Goal: Contribute content: Add original content to the website for others to see

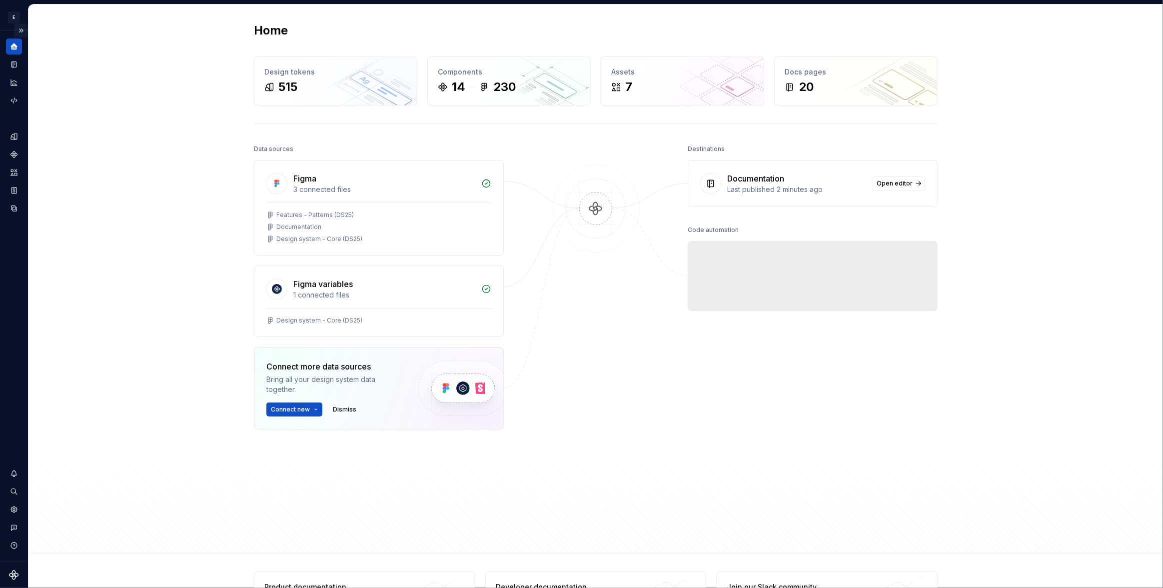
click at [21, 27] on button "Expand sidebar" at bounding box center [21, 30] width 14 height 14
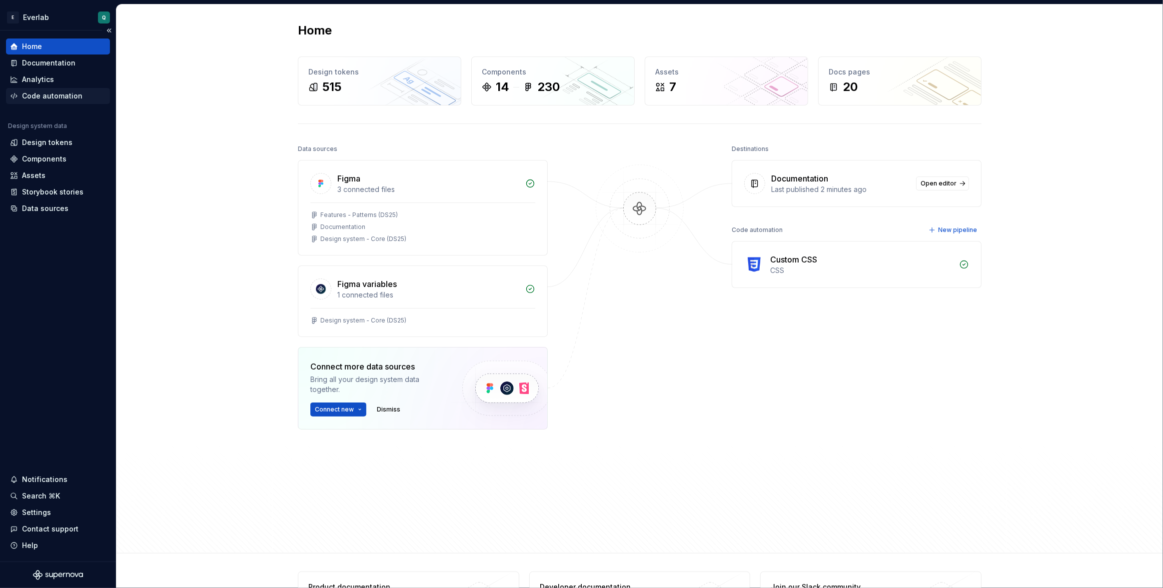
click at [51, 93] on div "Code automation" at bounding box center [52, 96] width 60 height 10
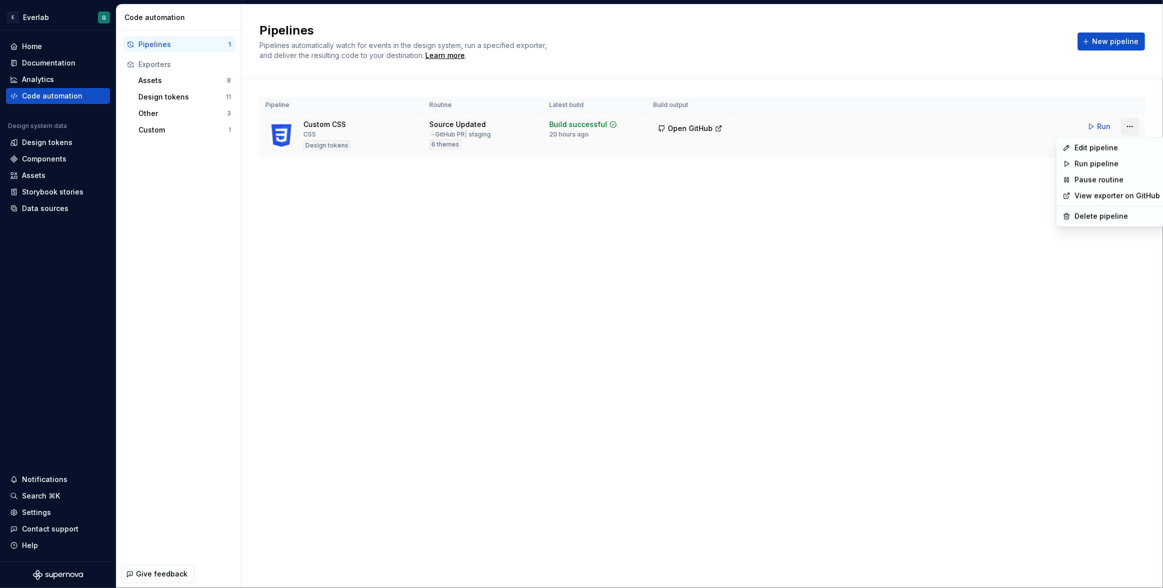
click at [1131, 128] on html "E Everlab Q Home Documentation Analytics Code automation Design system data Des…" at bounding box center [581, 294] width 1163 height 588
click at [1090, 147] on div "Edit pipeline" at bounding box center [1116, 148] width 85 height 10
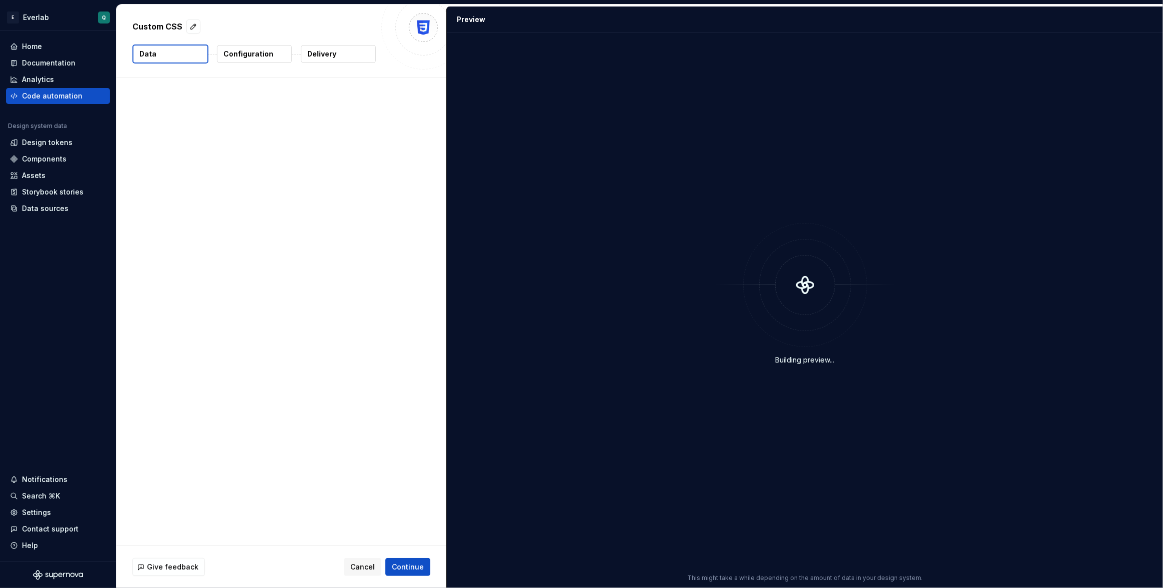
click at [321, 50] on p "Delivery" at bounding box center [321, 54] width 29 height 10
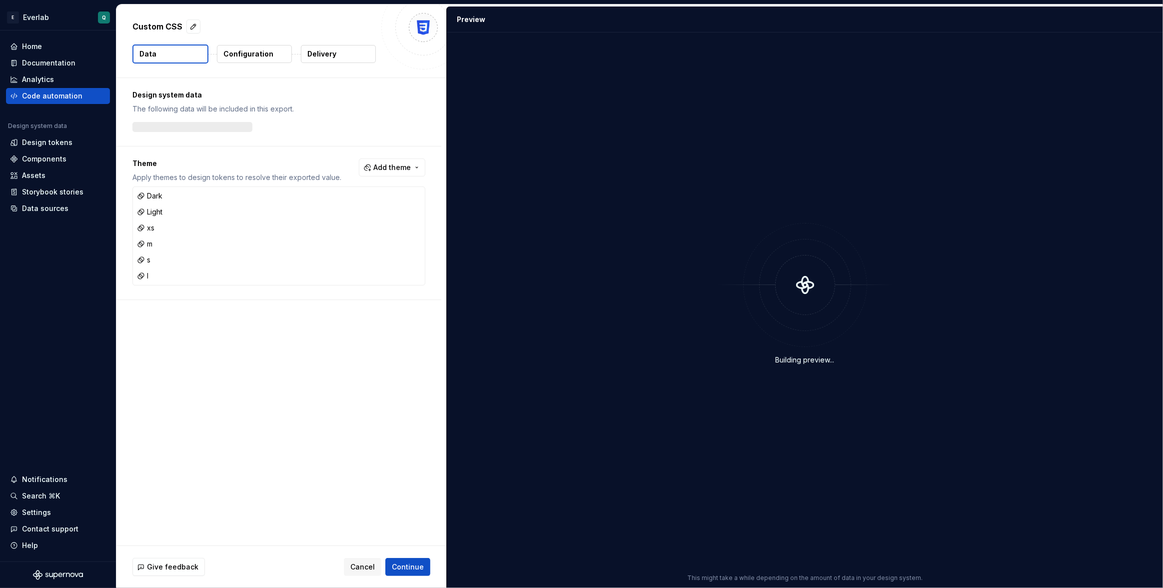
click at [331, 56] on p "Delivery" at bounding box center [321, 54] width 29 height 10
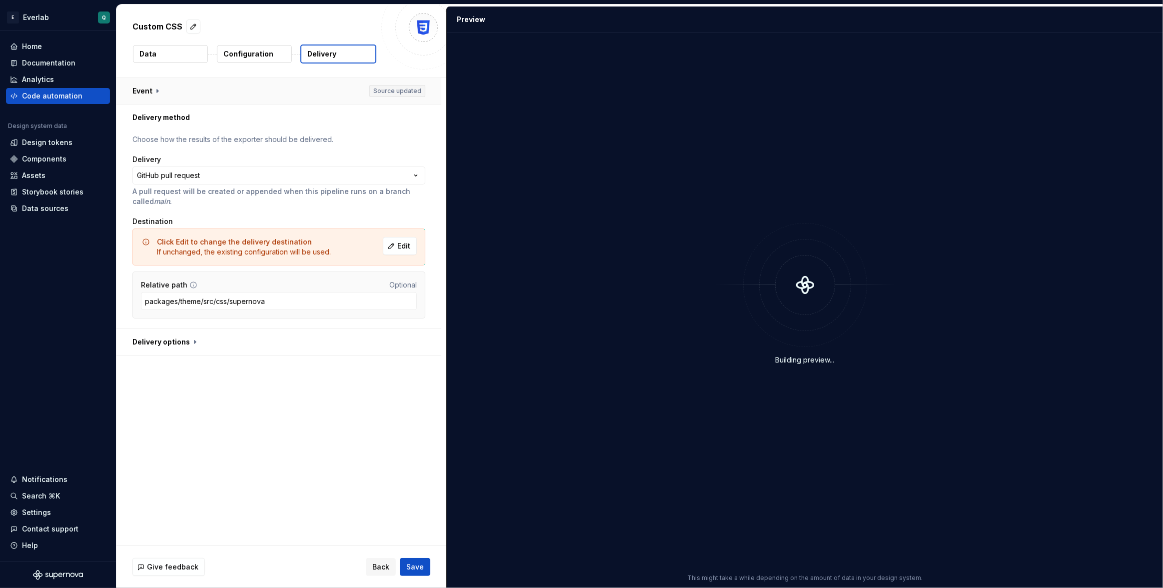
click at [403, 90] on button "button" at bounding box center [278, 91] width 325 height 26
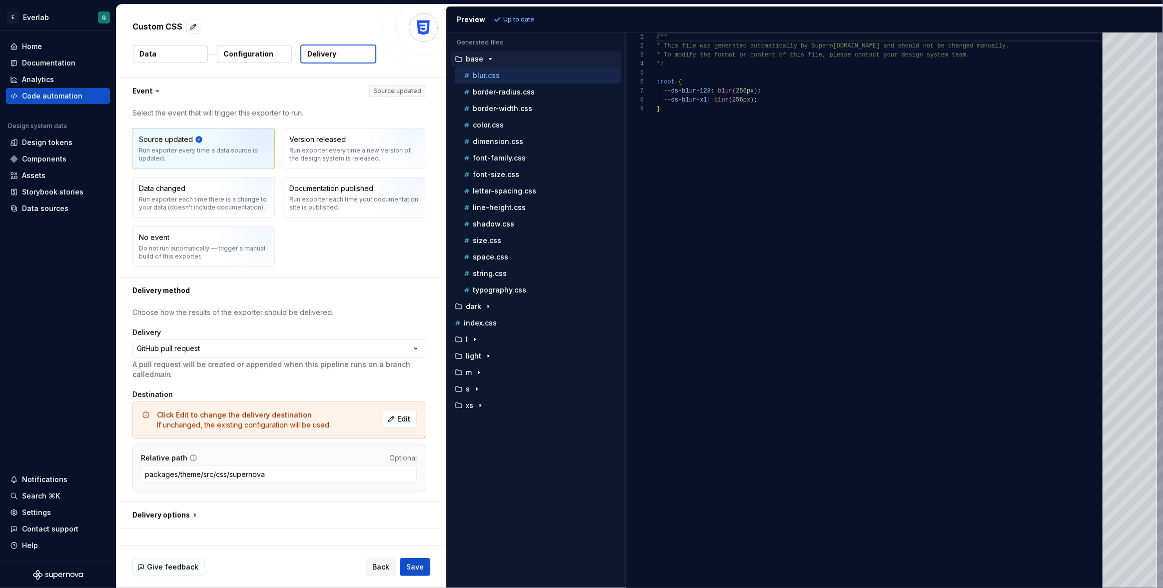
drag, startPoint x: 177, startPoint y: 158, endPoint x: 124, endPoint y: 144, distance: 54.8
click at [124, 144] on div "Select the event that will trigger this exporter to run. Source updated Run exp…" at bounding box center [278, 190] width 325 height 173
click at [47, 159] on div "Components" at bounding box center [44, 159] width 44 height 10
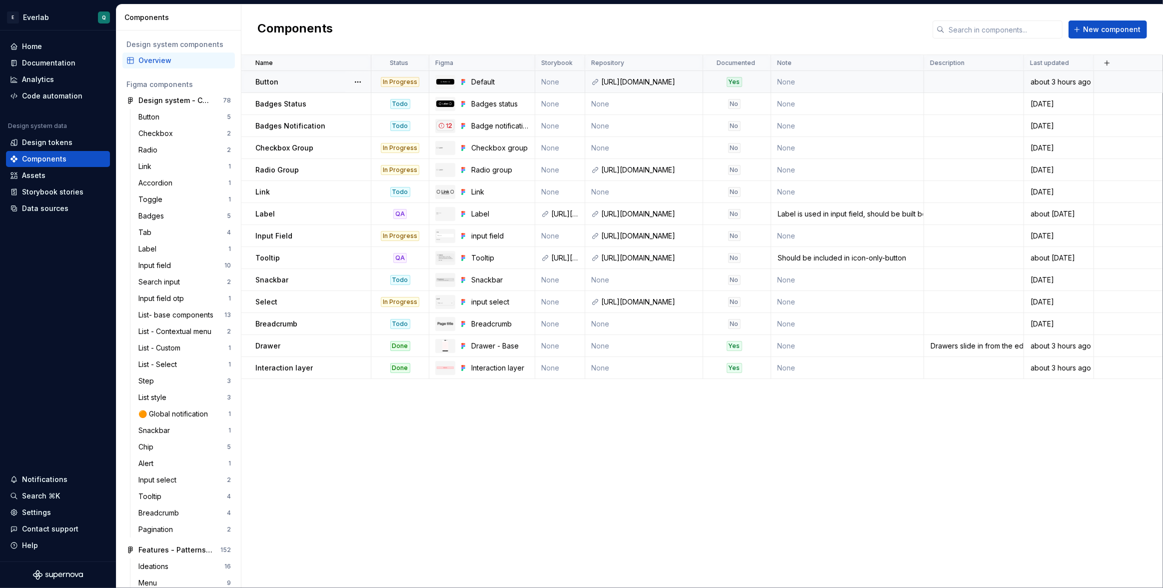
click at [557, 82] on td "None" at bounding box center [560, 82] width 50 height 22
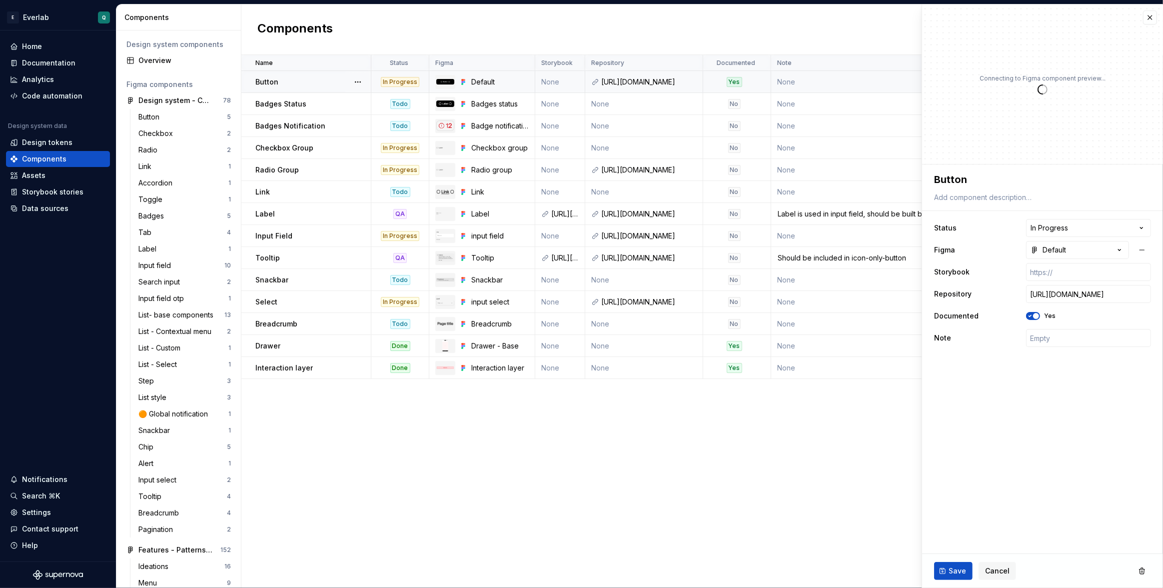
click at [396, 81] on div "In Progress" at bounding box center [400, 82] width 38 height 10
click at [1085, 256] on button "Default" at bounding box center [1077, 250] width 103 height 18
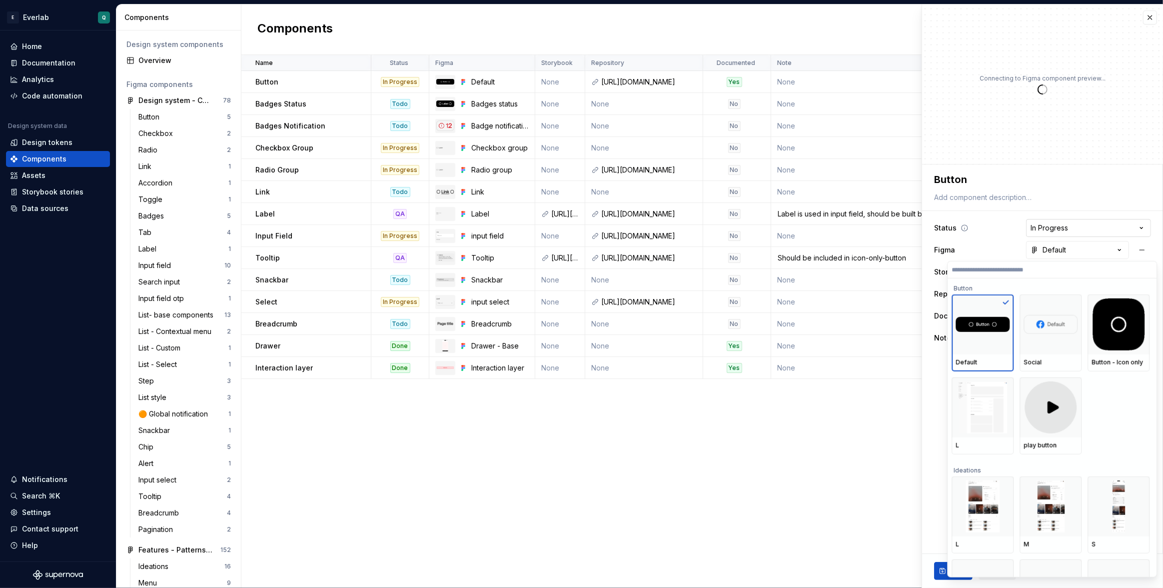
click at [1061, 225] on html "E Everlab Q Home Documentation Analytics Code automation Design system data Des…" at bounding box center [581, 294] width 1163 height 588
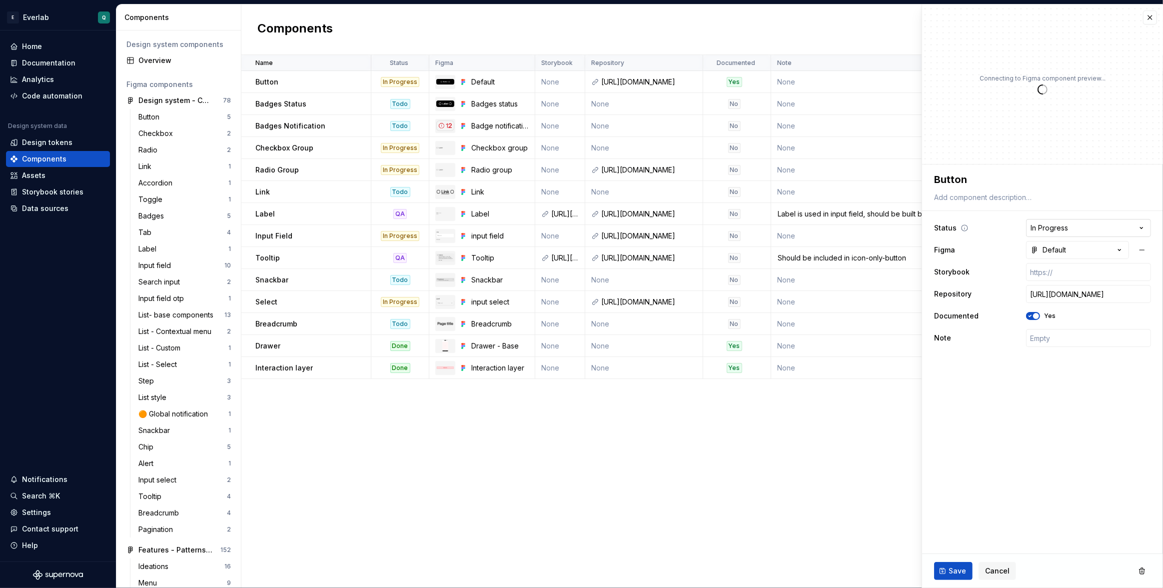
click at [1061, 225] on html "E Everlab Q Home Documentation Analytics Code automation Design system data Des…" at bounding box center [581, 294] width 1163 height 588
click at [894, 459] on html "E Everlab Q Home Documentation Analytics Code automation Design system data Des…" at bounding box center [581, 294] width 1163 height 588
click at [1077, 250] on button "Default" at bounding box center [1077, 250] width 103 height 18
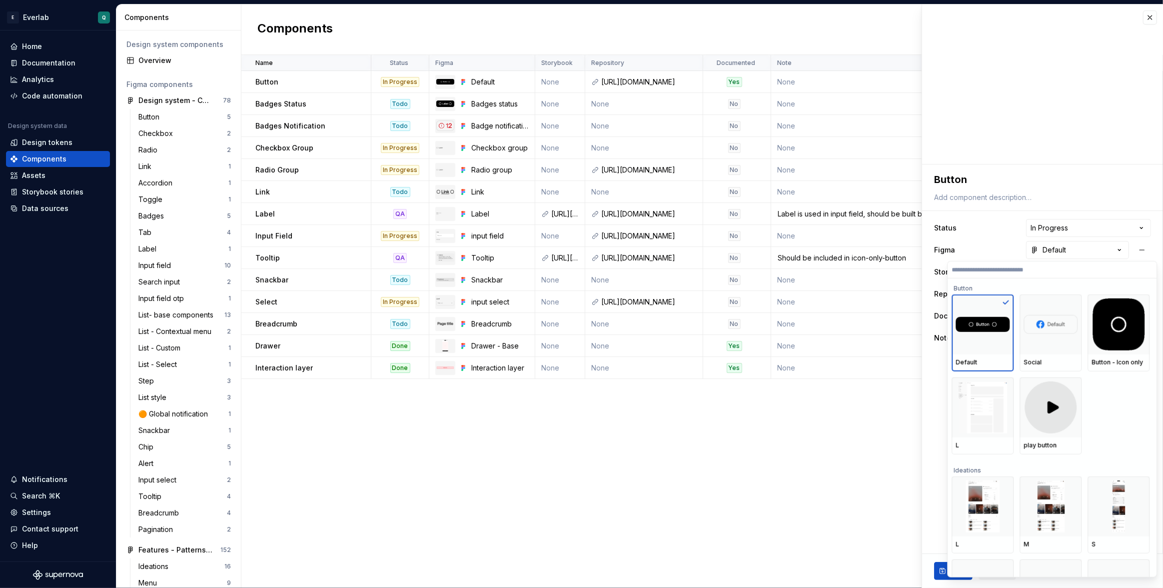
click at [831, 502] on html "E Everlab Q Home Documentation Analytics Code automation Design system data Des…" at bounding box center [581, 294] width 1163 height 588
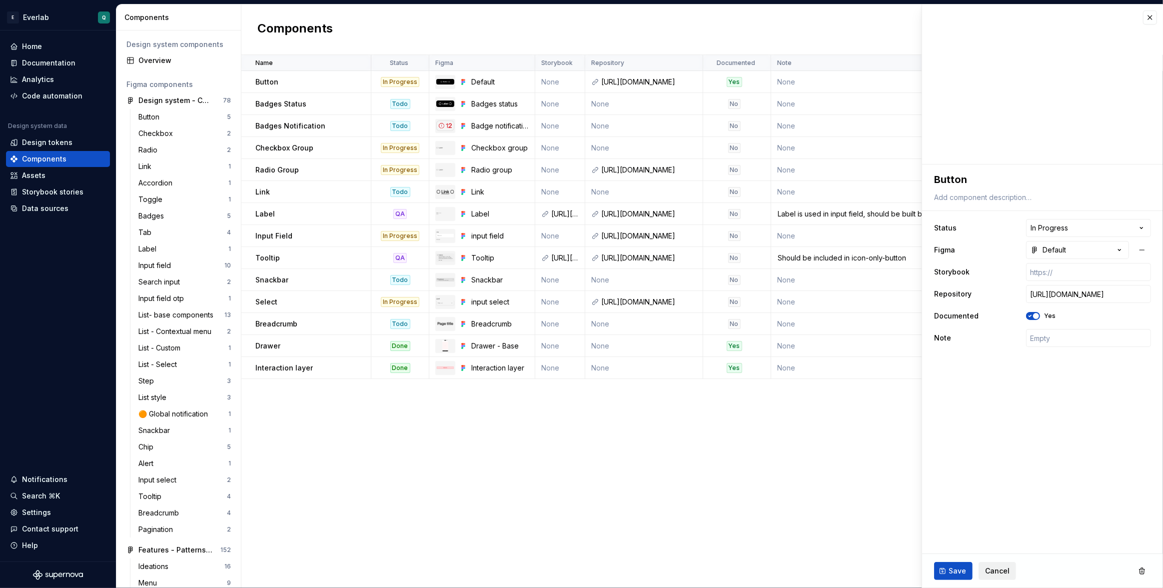
click at [994, 572] on span "Cancel" at bounding box center [997, 571] width 24 height 10
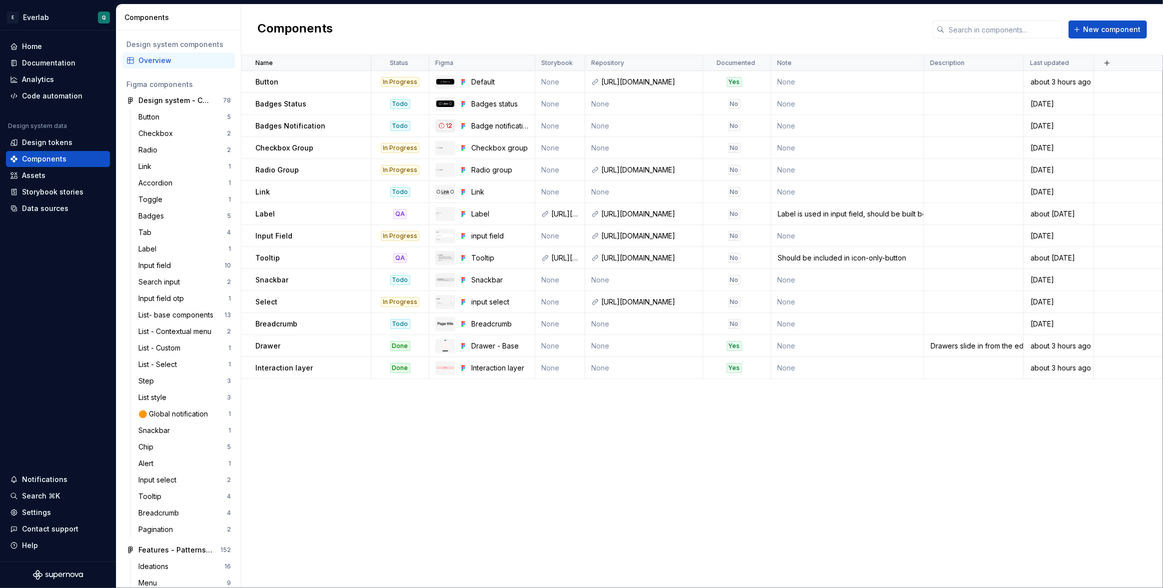
click at [628, 30] on div "Components New component" at bounding box center [701, 29] width 921 height 50
click at [302, 81] on div "Button" at bounding box center [312, 82] width 115 height 10
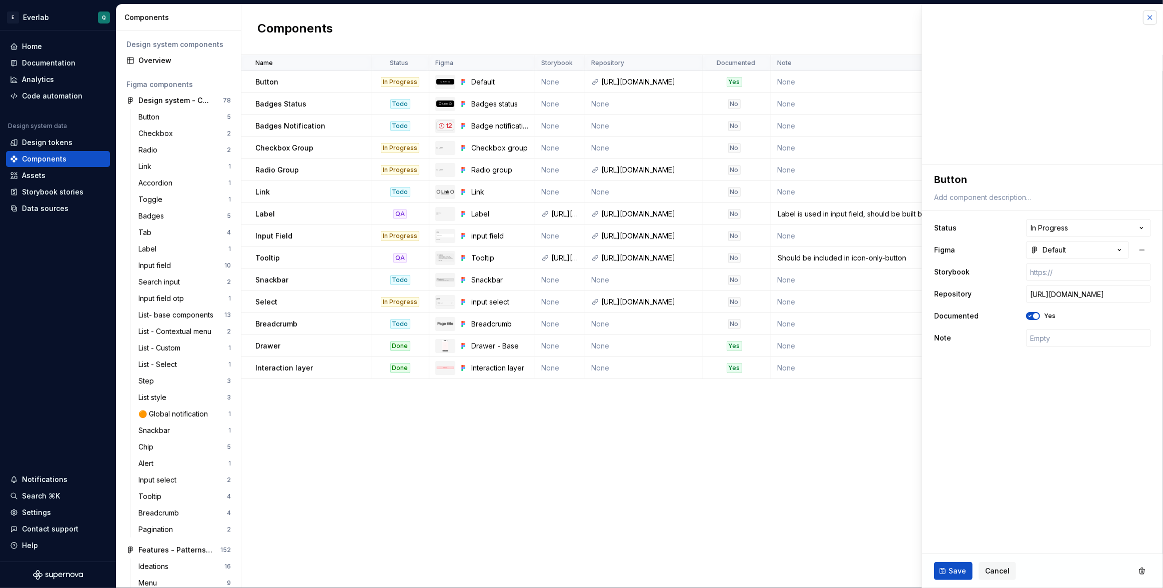
click at [1151, 17] on button "button" at bounding box center [1150, 17] width 14 height 14
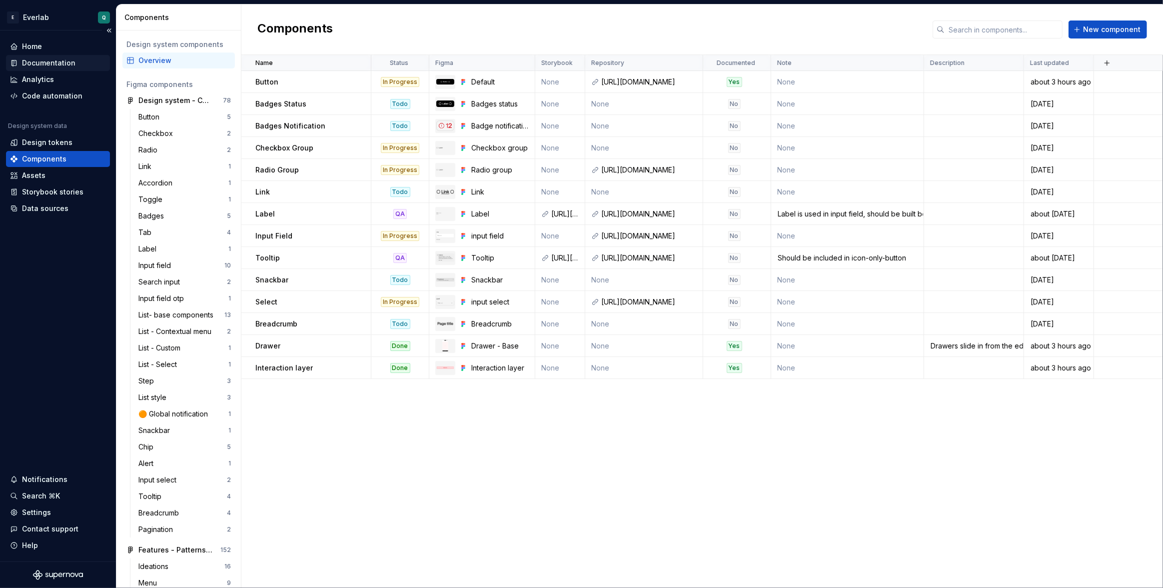
click at [51, 62] on div "Documentation" at bounding box center [48, 63] width 53 height 10
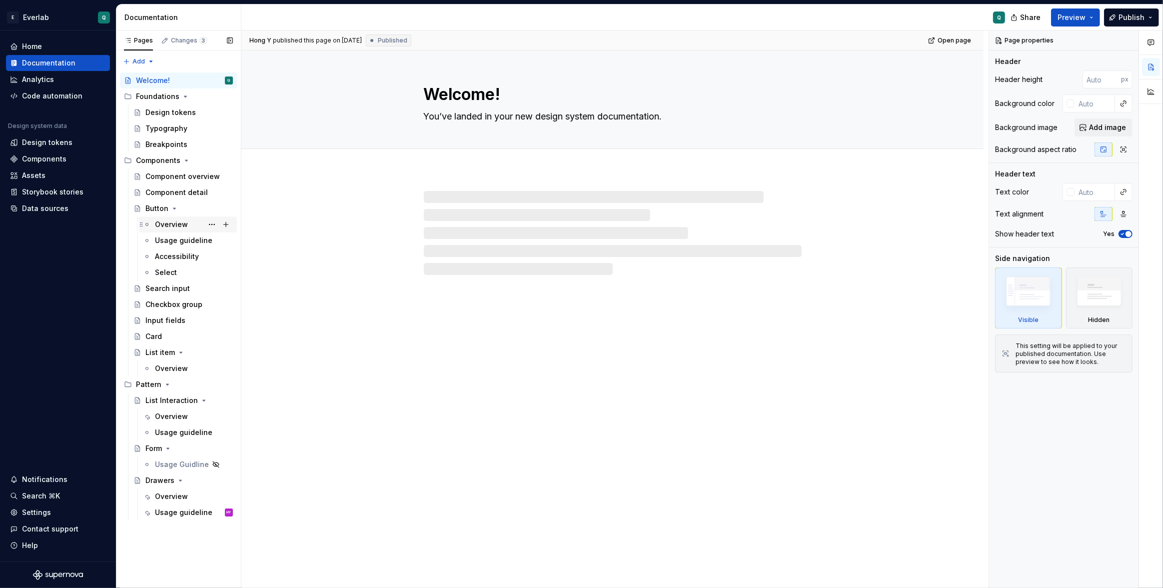
click at [172, 223] on div "Overview" at bounding box center [171, 224] width 33 height 10
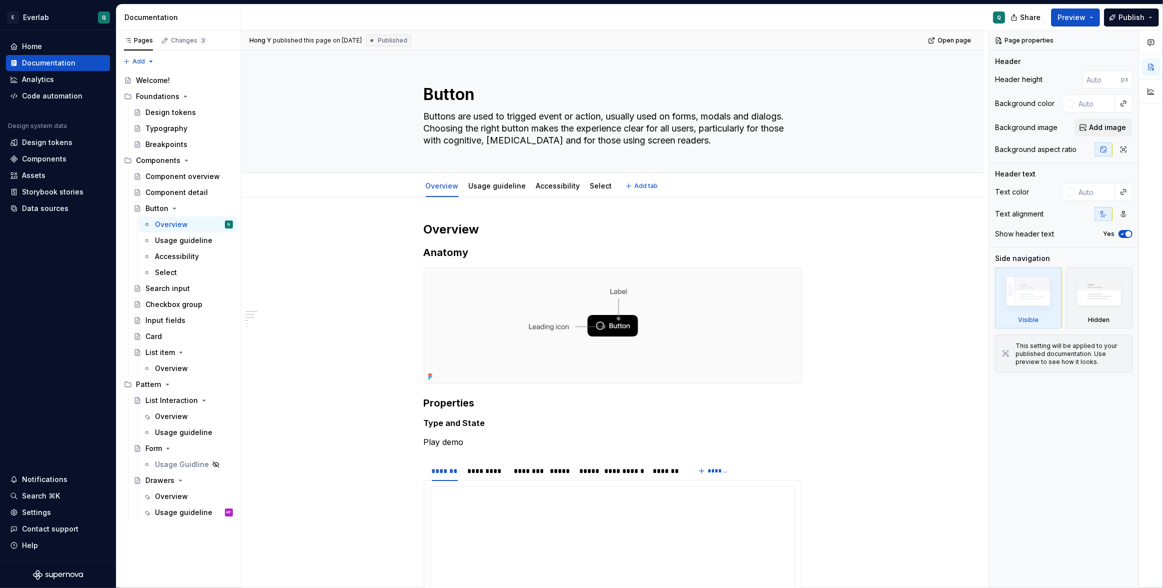
type textarea "*"
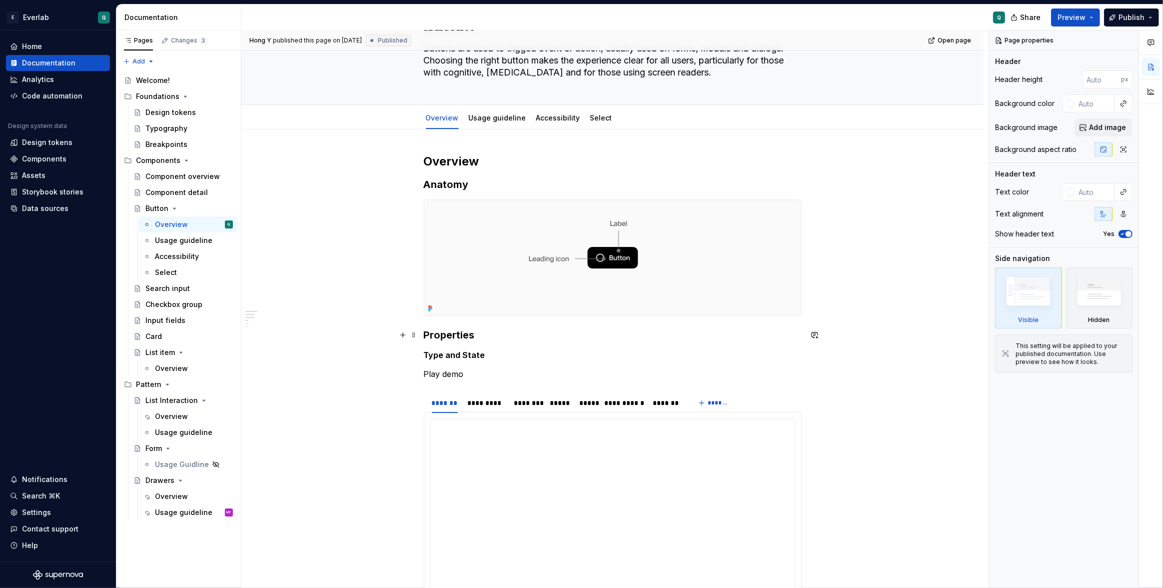
click at [539, 336] on h3 "Properties" at bounding box center [613, 335] width 378 height 14
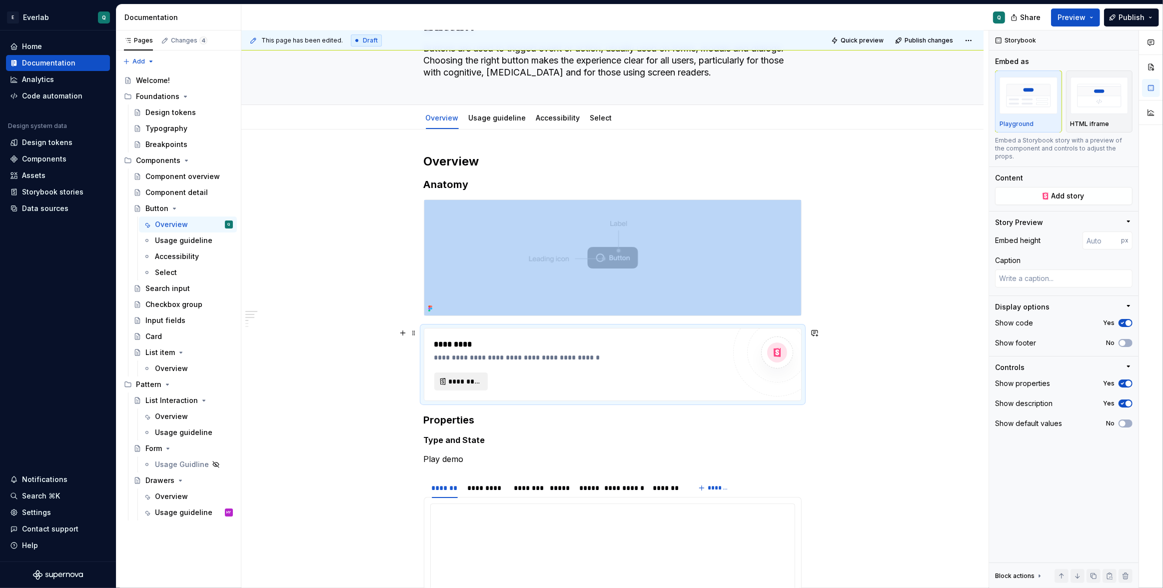
click at [474, 386] on button "*********" at bounding box center [460, 381] width 53 height 18
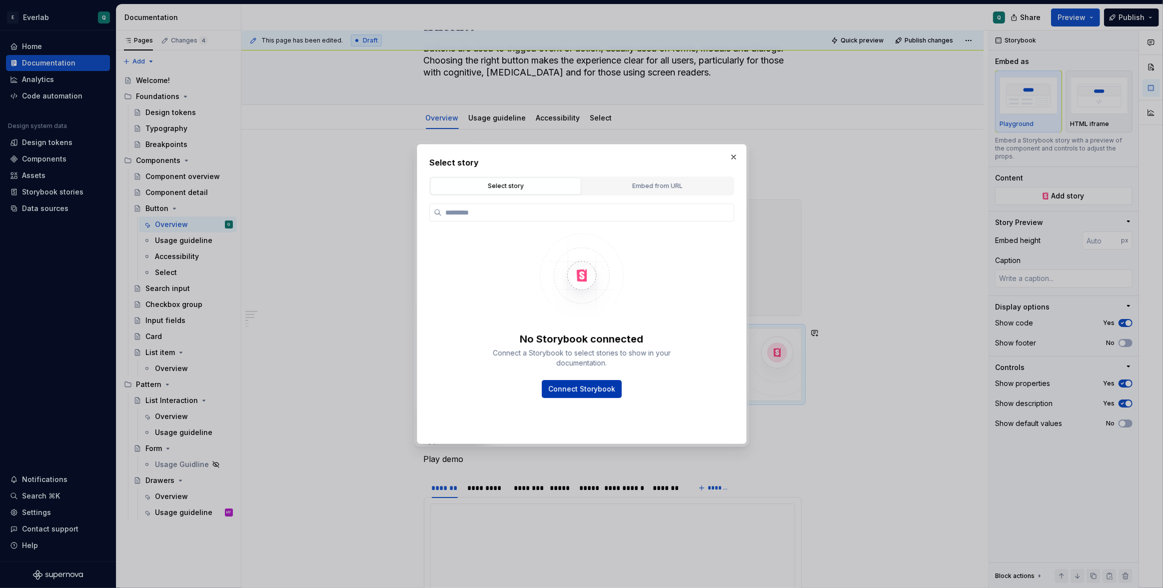
click at [581, 390] on span "Connect Storybook" at bounding box center [581, 389] width 67 height 10
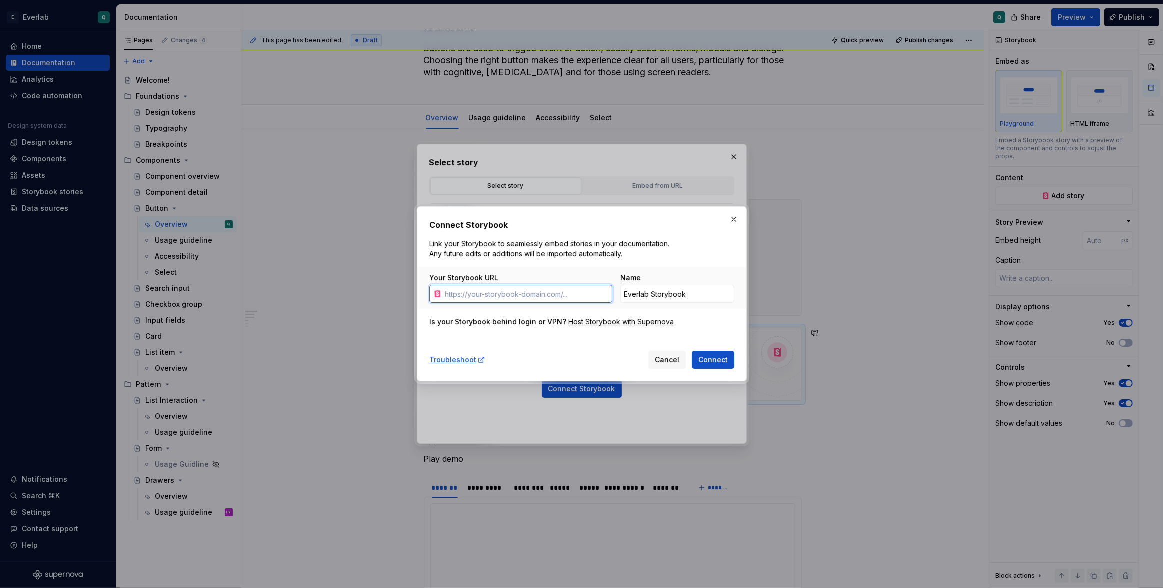
type textarea "*"
paste input "[URL][DOMAIN_NAME]"
type input "[URL][DOMAIN_NAME]"
click at [673, 253] on div "Connect Storybook Link your Storybook to seamlessly embed stories in your docum…" at bounding box center [581, 294] width 305 height 150
click at [714, 361] on span "Connect" at bounding box center [712, 360] width 29 height 10
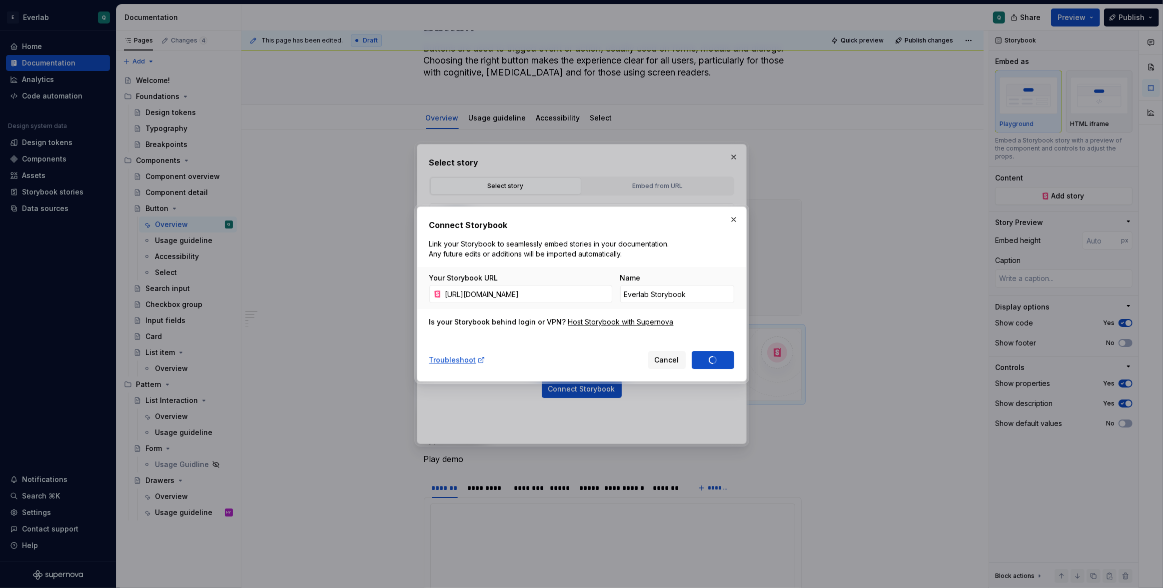
type textarea "*"
type input "Everlab Storybook 1"
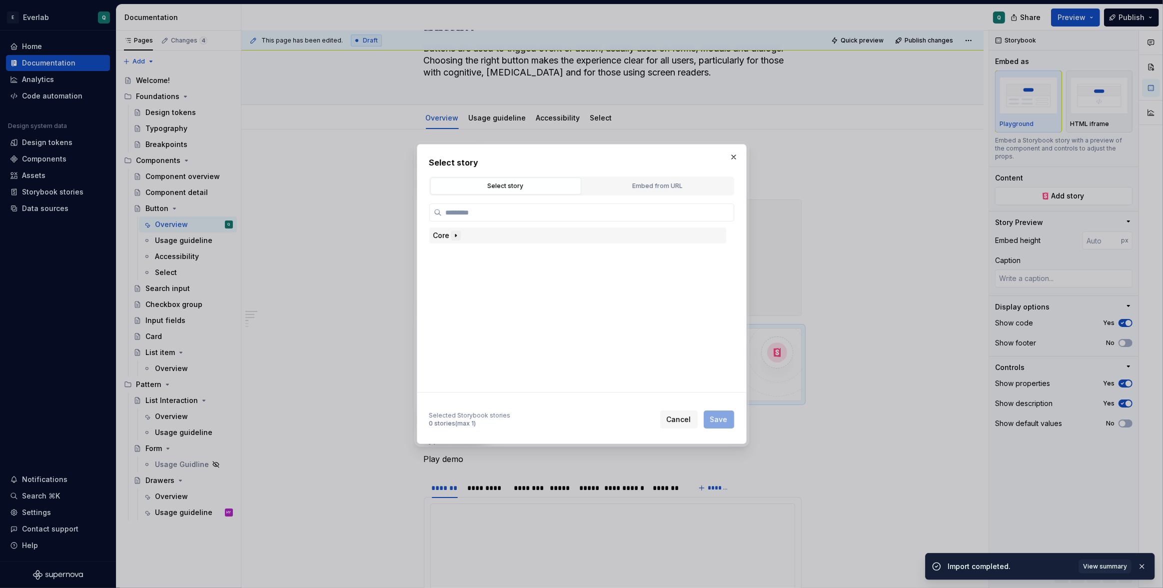
click at [455, 236] on icon "button" at bounding box center [456, 235] width 8 height 8
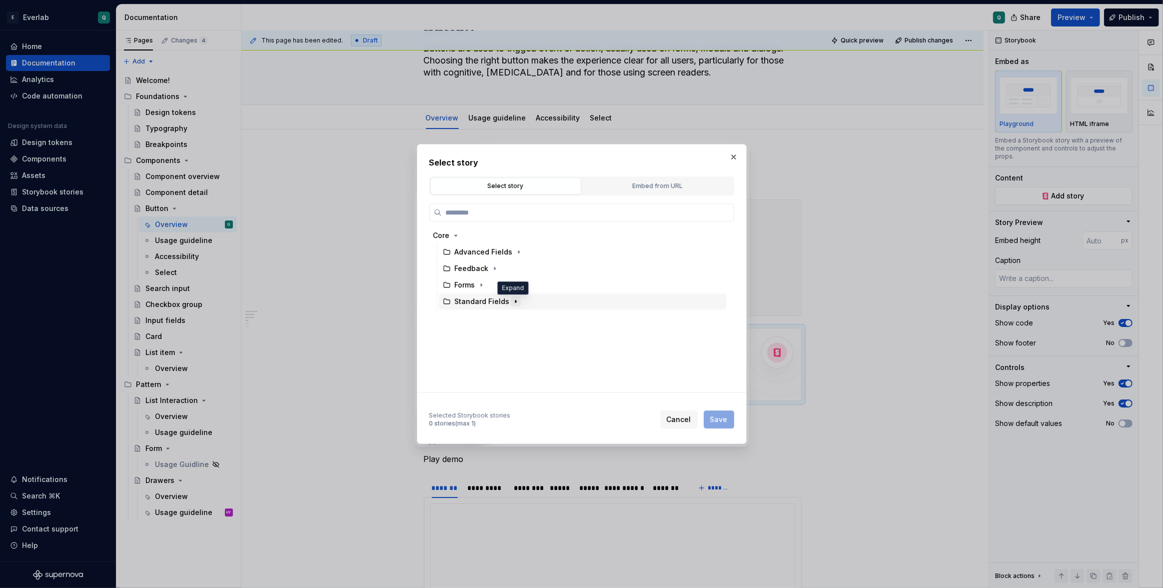
click at [514, 301] on icon "button" at bounding box center [516, 301] width 8 height 8
click at [481, 285] on icon "button" at bounding box center [481, 285] width 1 height 2
click at [491, 270] on icon "button" at bounding box center [495, 268] width 8 height 8
click at [518, 252] on icon "button" at bounding box center [518, 252] width 1 height 2
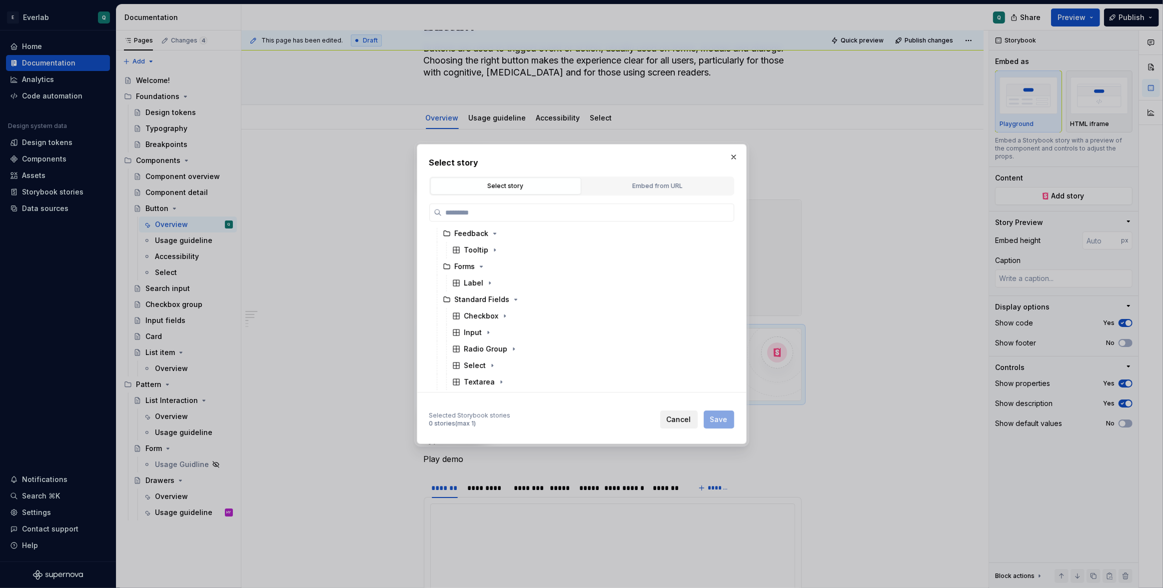
click at [677, 419] on span "Cancel" at bounding box center [679, 419] width 24 height 10
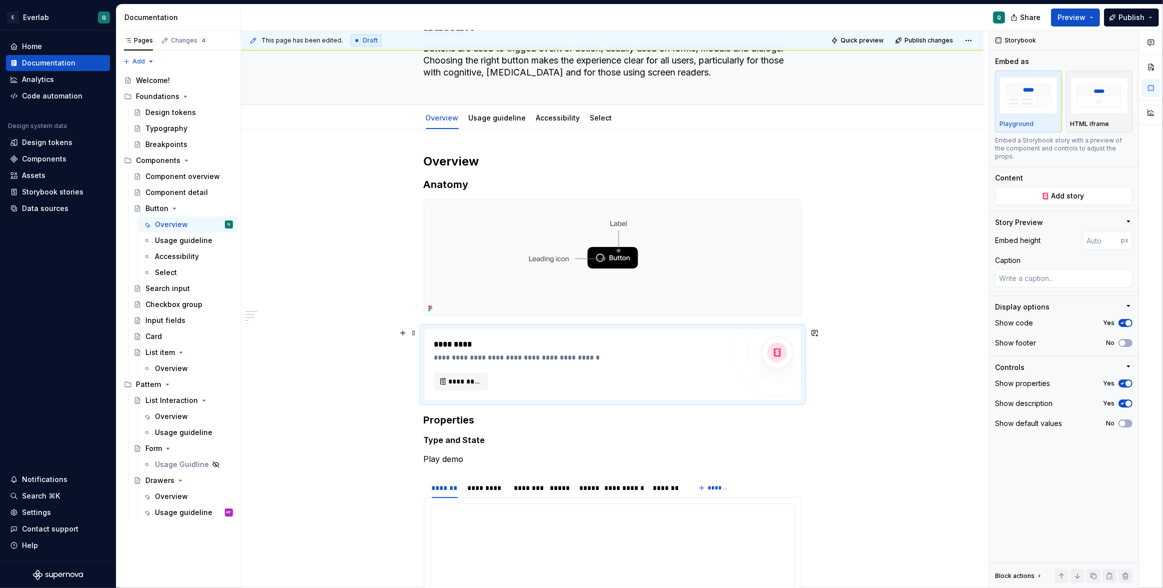
click at [609, 347] on div "*********" at bounding box center [579, 344] width 291 height 12
click at [729, 355] on div "**********" at bounding box center [612, 364] width 377 height 72
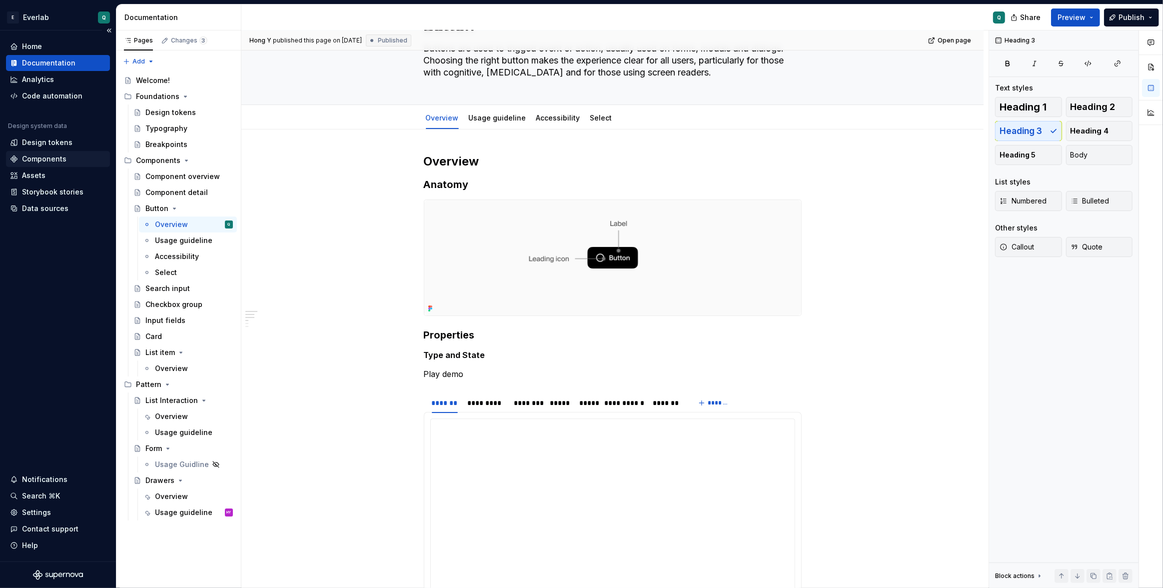
click at [46, 160] on div "Components" at bounding box center [44, 159] width 44 height 10
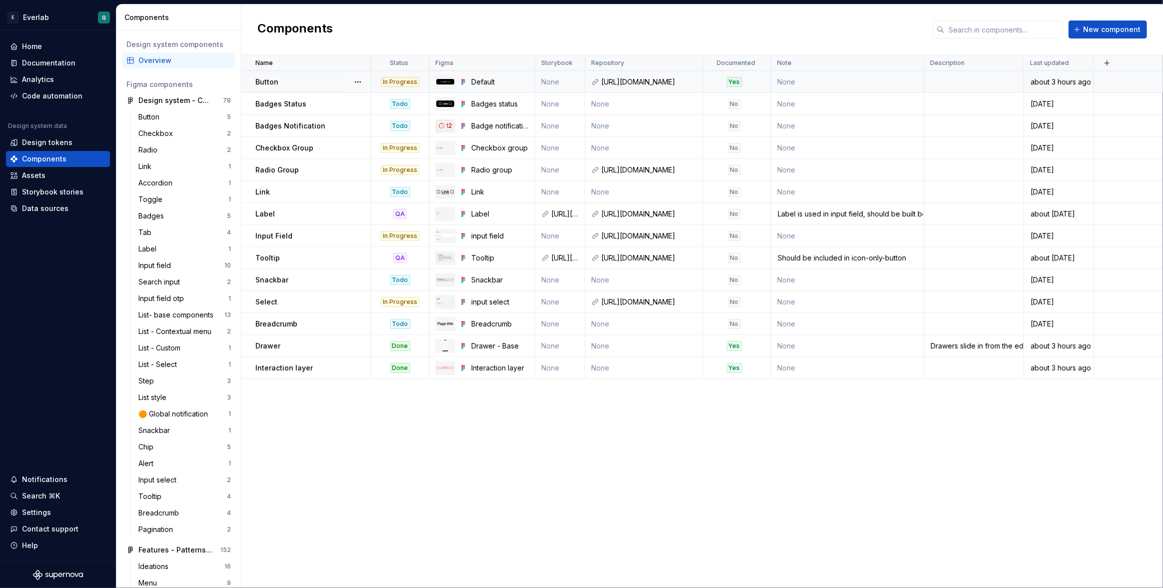
click at [547, 80] on td "None" at bounding box center [560, 82] width 50 height 22
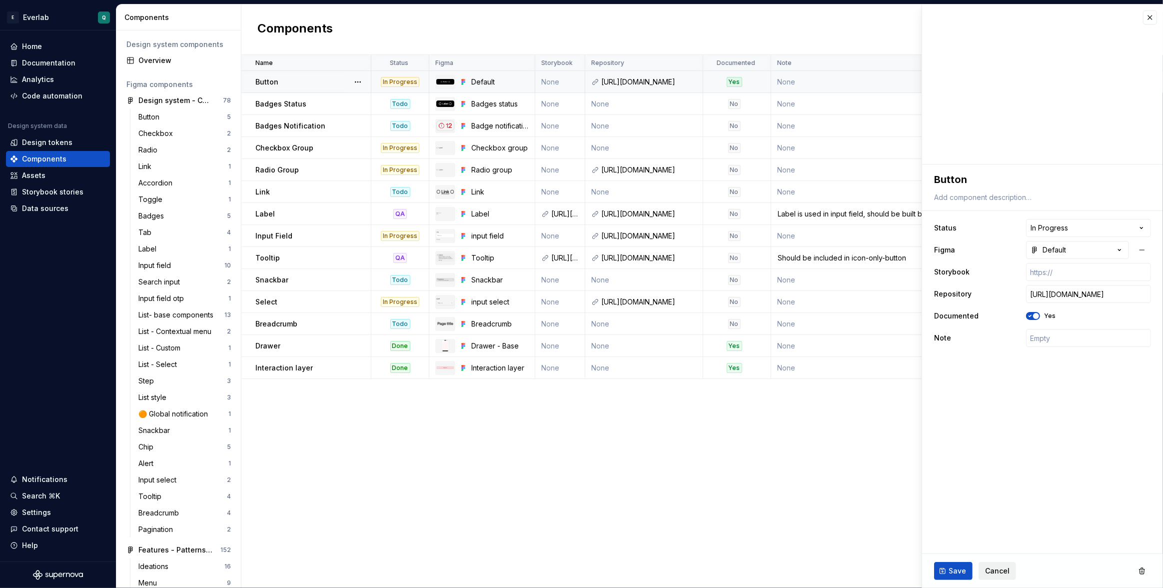
click at [999, 565] on button "Cancel" at bounding box center [996, 571] width 37 height 18
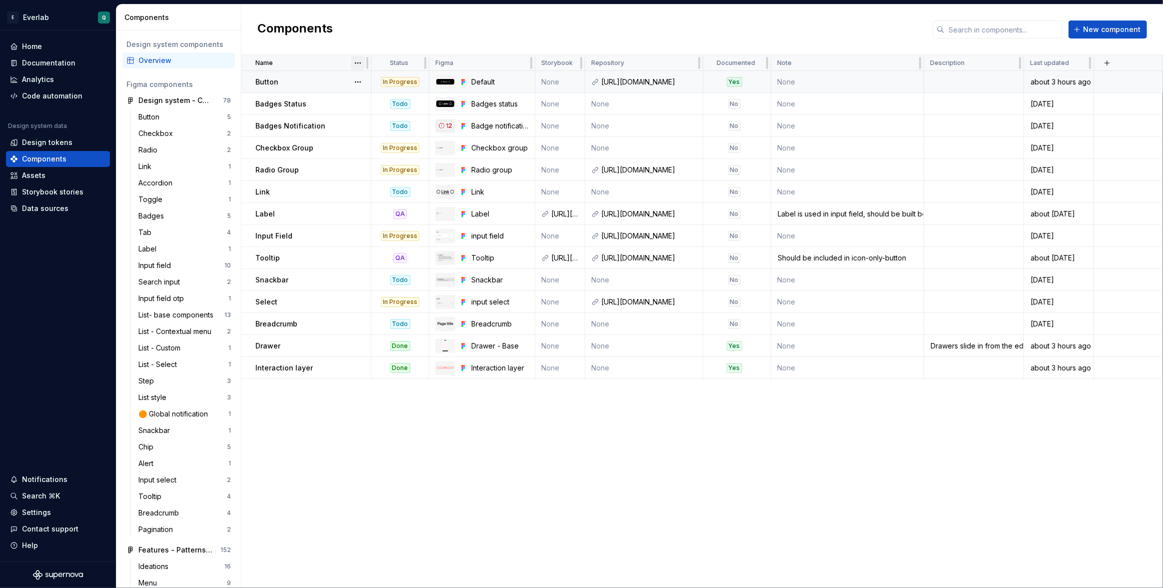
click at [356, 62] on html "E Everlab Q Home Documentation Analytics Code automation Design system data Des…" at bounding box center [581, 294] width 1163 height 588
click at [308, 76] on td "Button" at bounding box center [306, 82] width 130 height 22
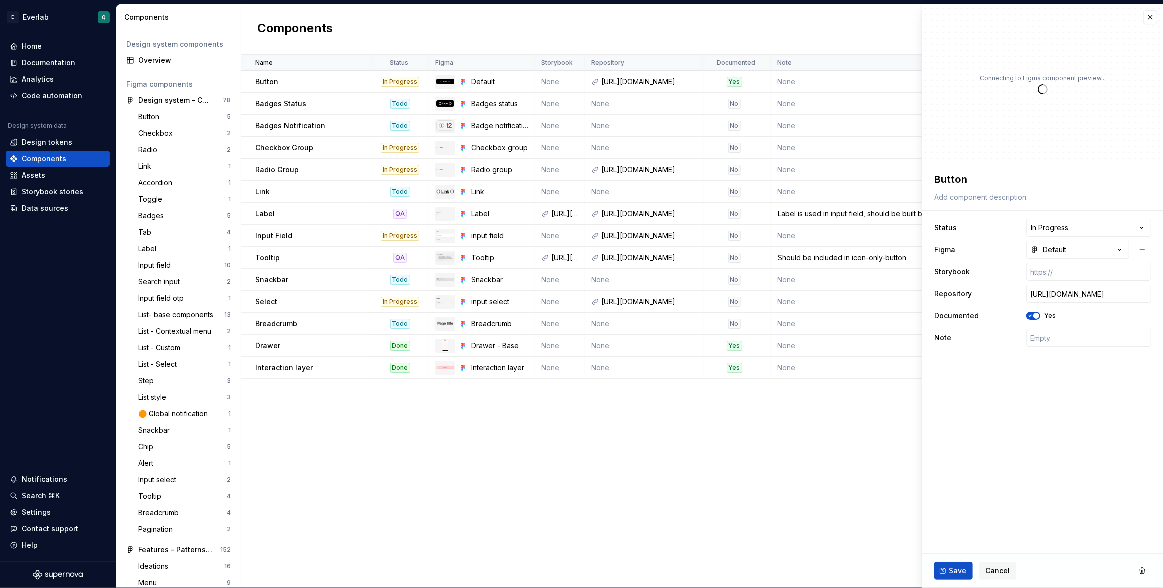
type textarea "*"
click at [1000, 569] on span "Cancel" at bounding box center [997, 571] width 24 height 10
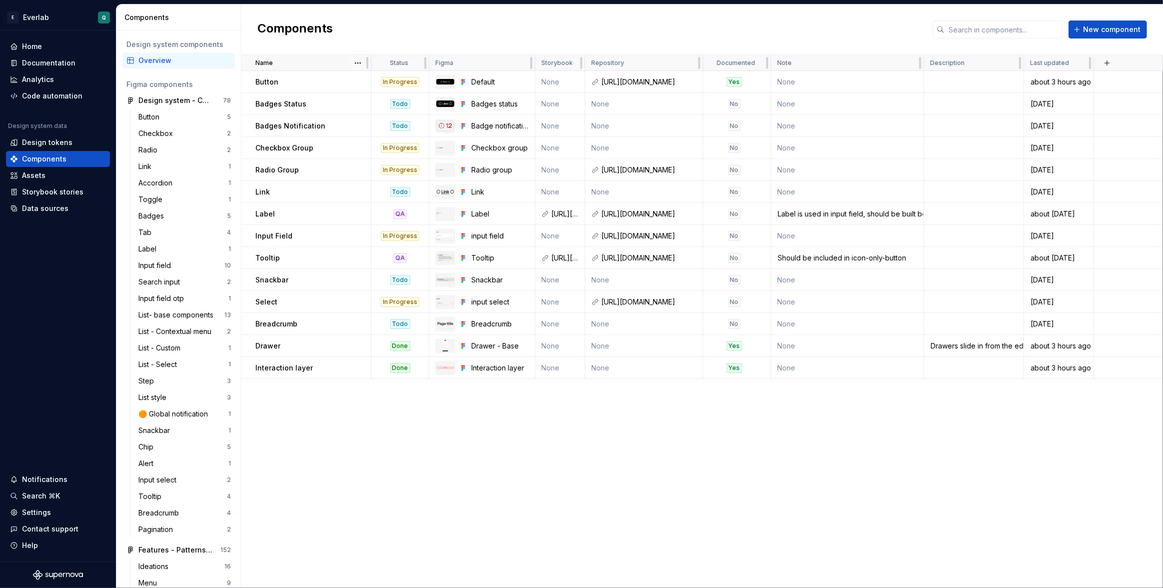
click at [371, 65] on div at bounding box center [374, 63] width 6 height 16
click at [1103, 60] on button "button" at bounding box center [1107, 63] width 14 height 14
click at [1063, 82] on div "New custom property" at bounding box center [1049, 82] width 75 height 10
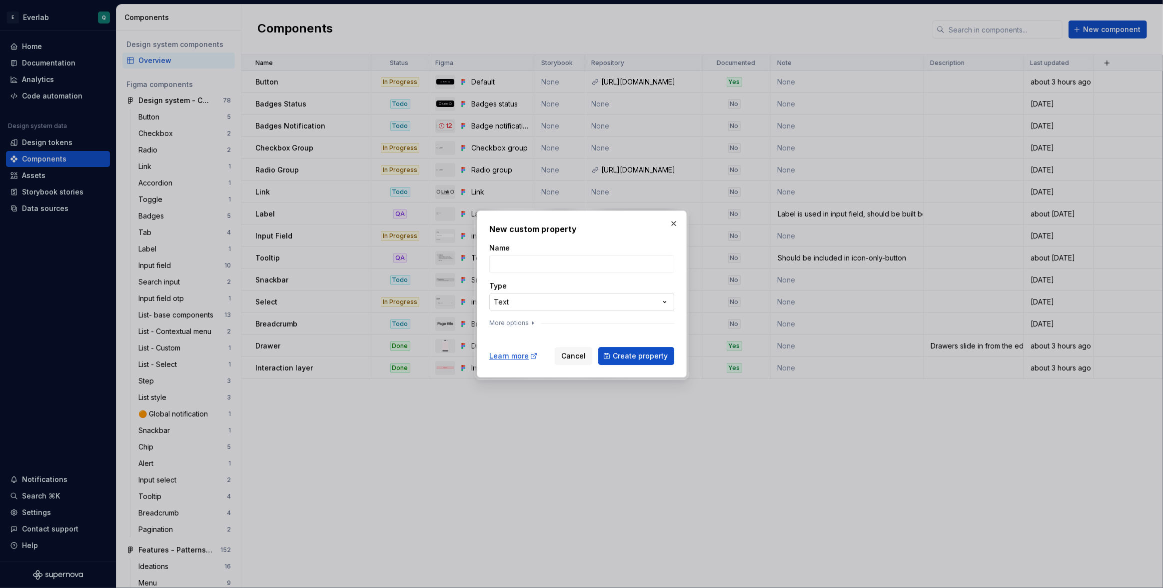
click at [536, 300] on div "**********" at bounding box center [581, 294] width 1163 height 588
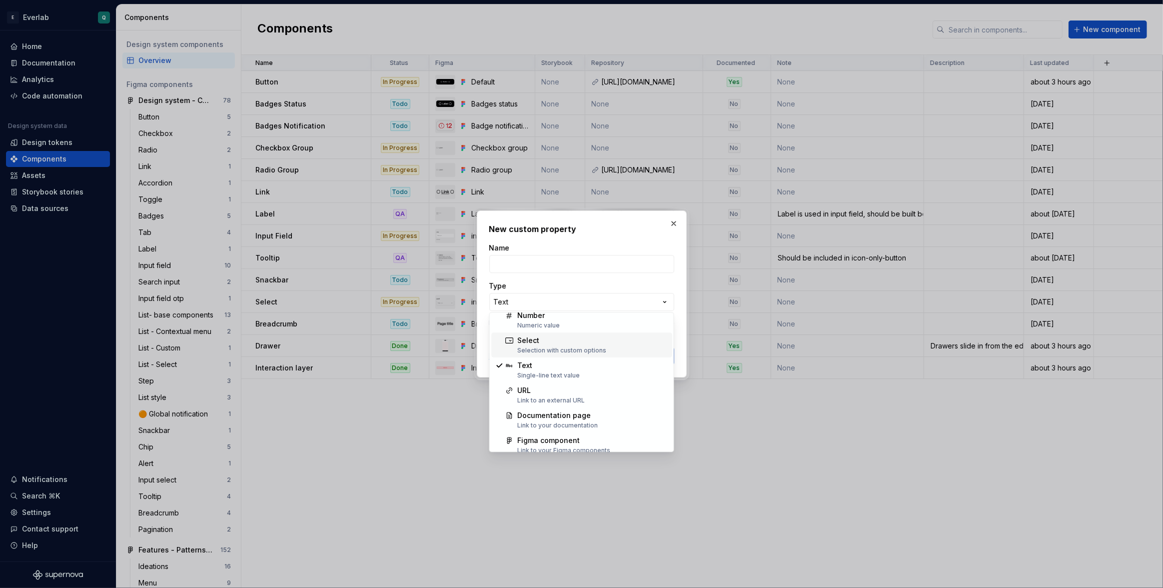
scroll to position [63, 0]
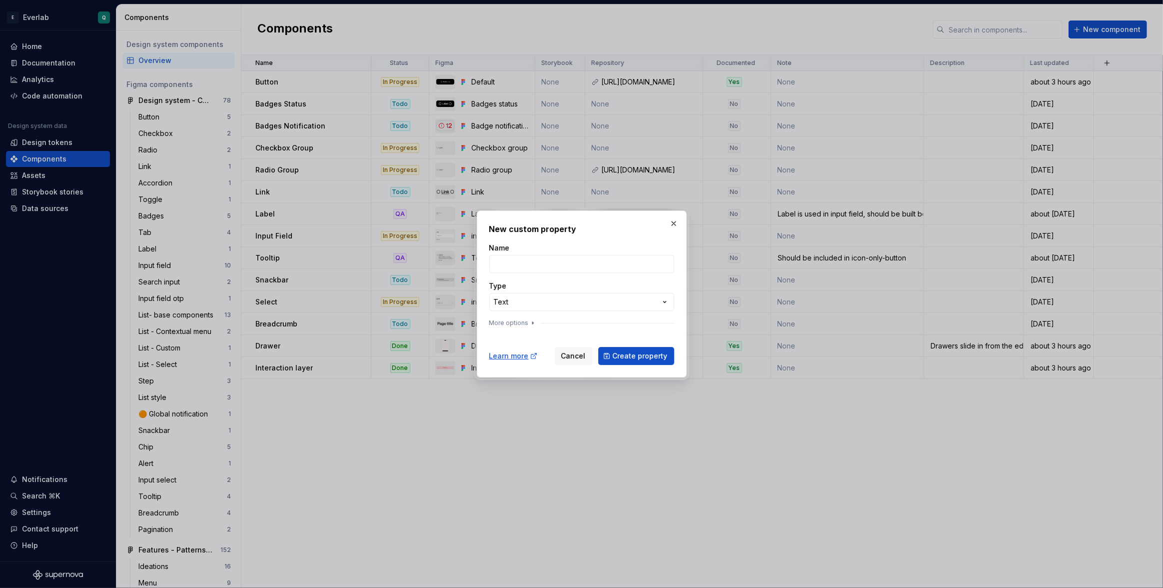
click at [542, 319] on div "More options" at bounding box center [581, 323] width 185 height 8
click at [529, 322] on icon "button" at bounding box center [533, 323] width 8 height 8
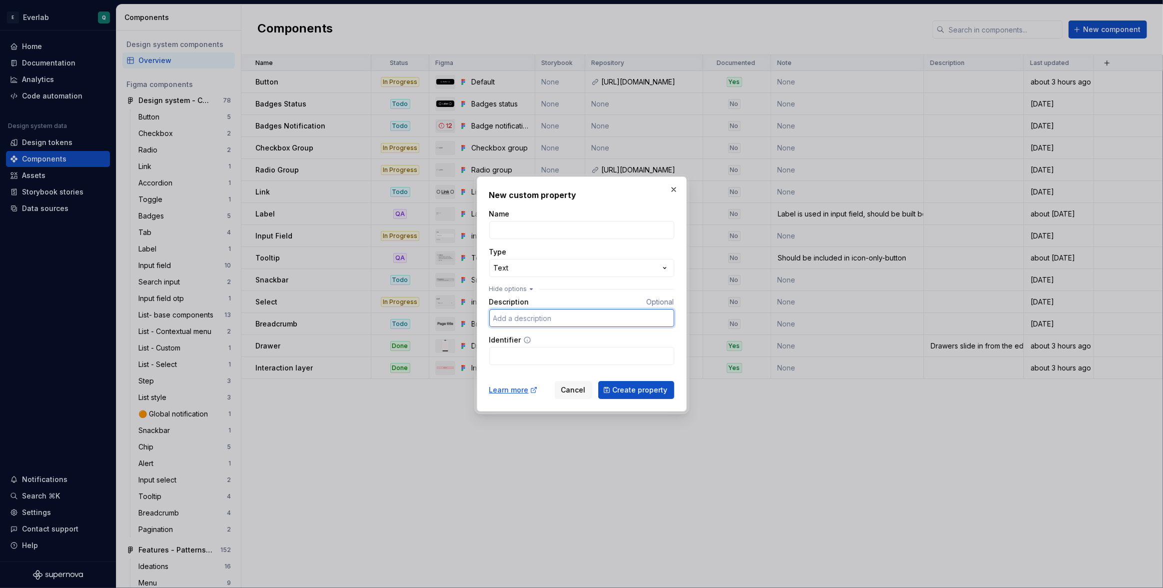
click at [560, 318] on input "Description" at bounding box center [581, 318] width 185 height 18
click at [575, 389] on span "Cancel" at bounding box center [573, 390] width 24 height 10
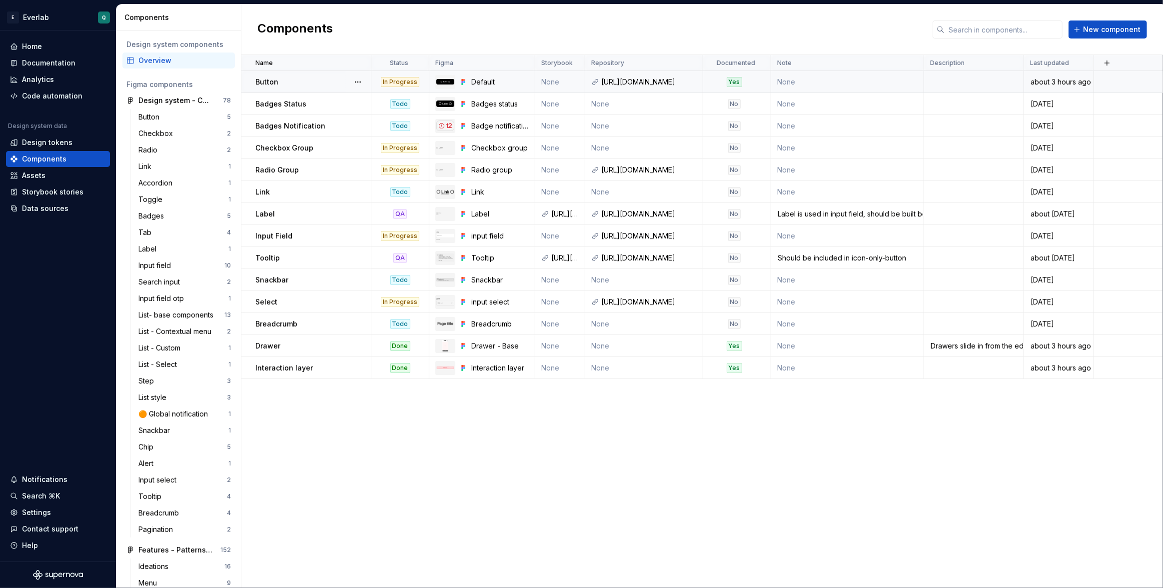
click at [556, 81] on td "None" at bounding box center [560, 82] width 50 height 22
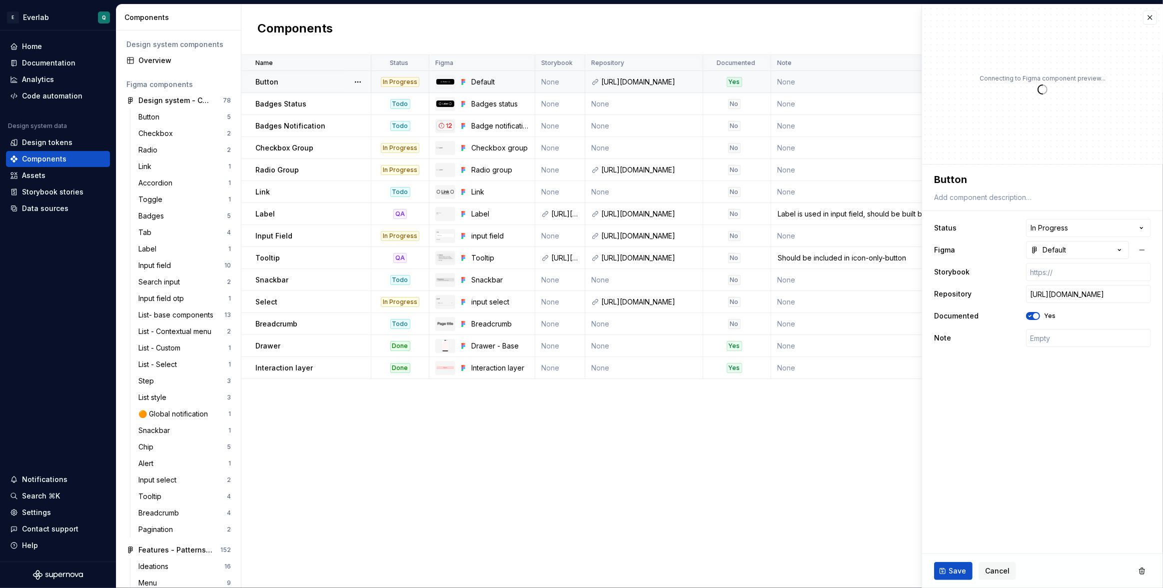
type textarea "*"
click at [1150, 17] on button "button" at bounding box center [1150, 17] width 14 height 14
